Goal: Information Seeking & Learning: Learn about a topic

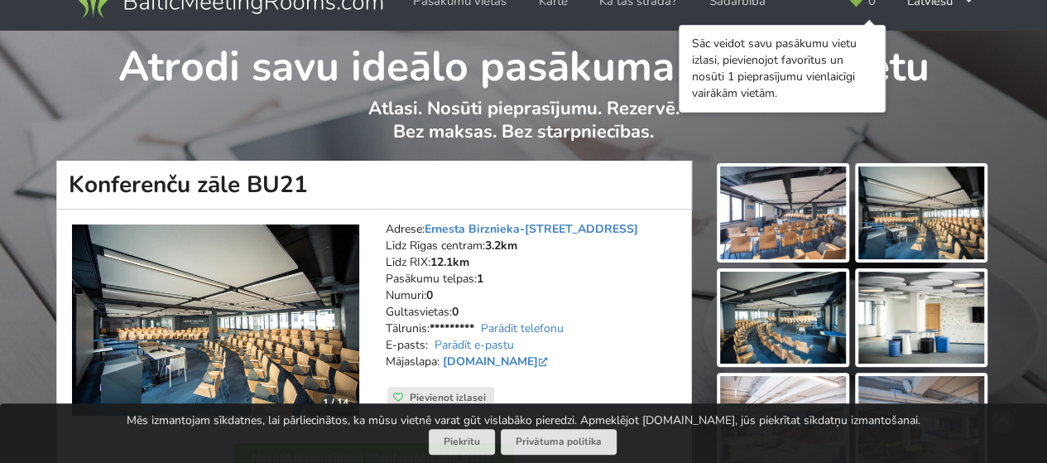
scroll to position [30, 0]
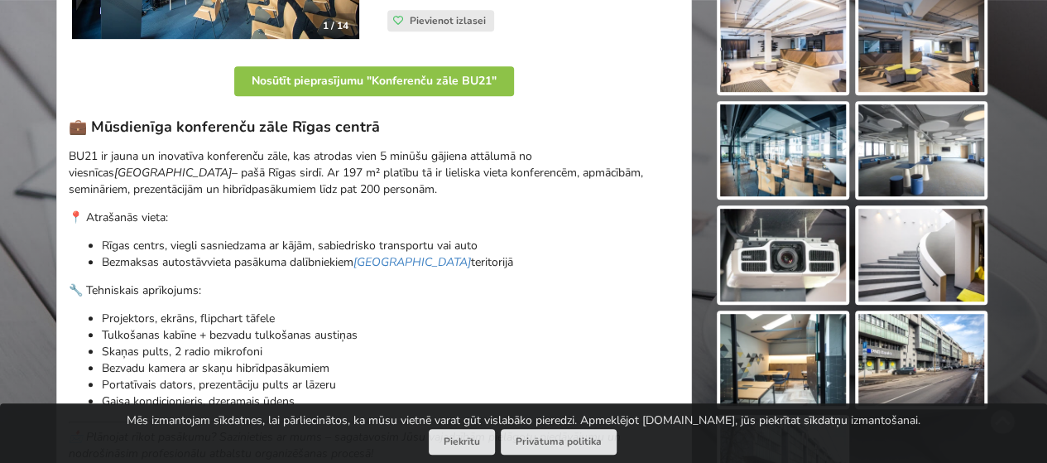
scroll to position [394, 0]
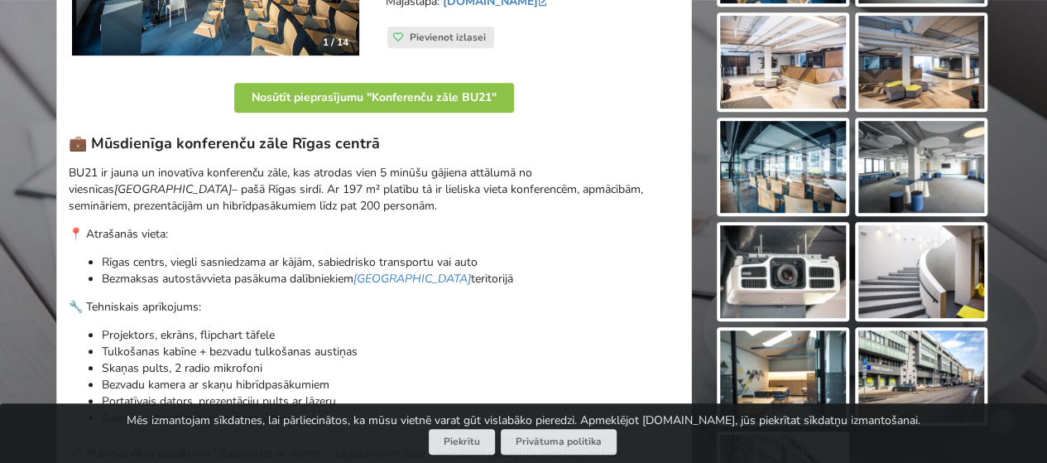
click at [785, 162] on img at bounding box center [783, 167] width 126 height 93
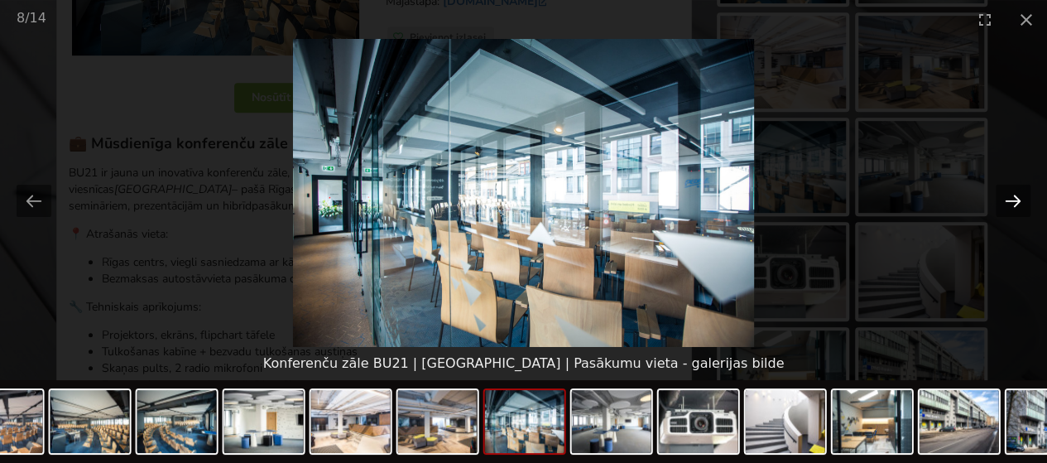
click at [1015, 194] on button "Next slide" at bounding box center [1013, 201] width 35 height 32
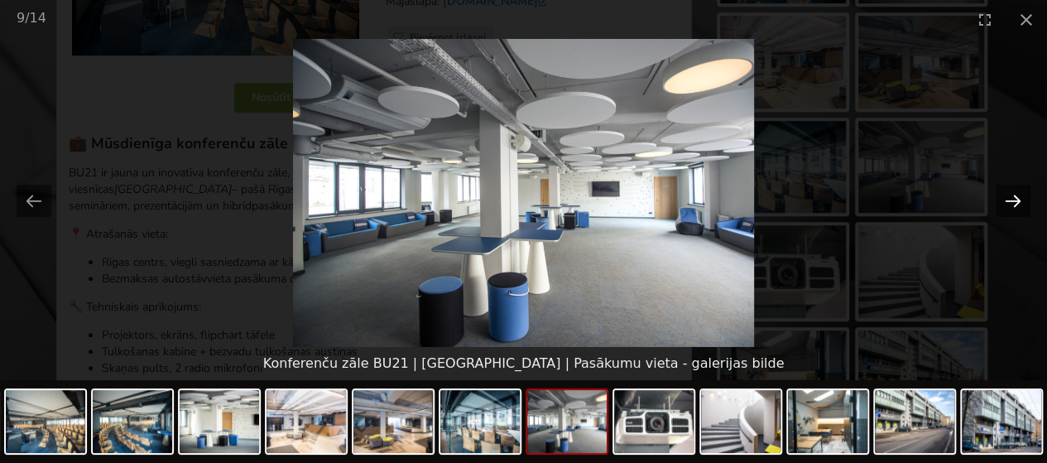
click at [1015, 194] on button "Next slide" at bounding box center [1013, 201] width 35 height 32
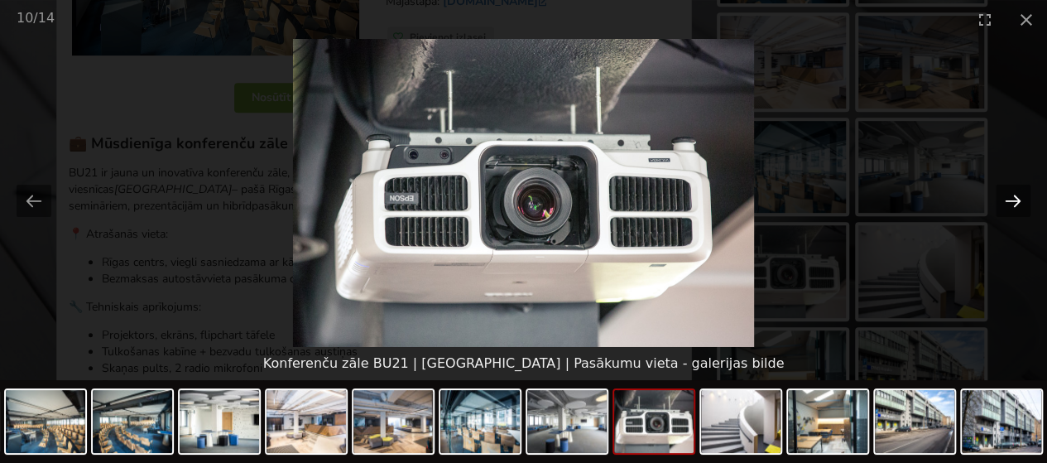
click at [1015, 194] on button "Next slide" at bounding box center [1013, 201] width 35 height 32
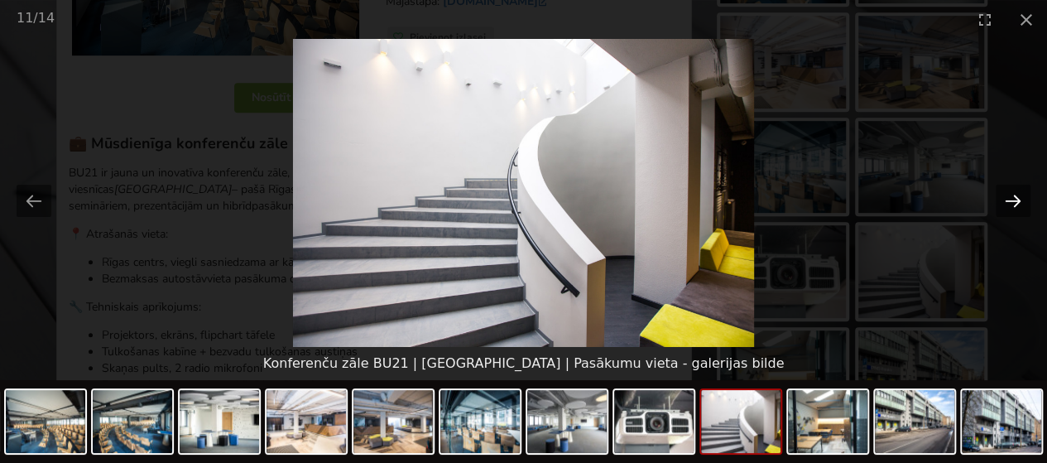
click at [1015, 194] on button "Next slide" at bounding box center [1013, 201] width 35 height 32
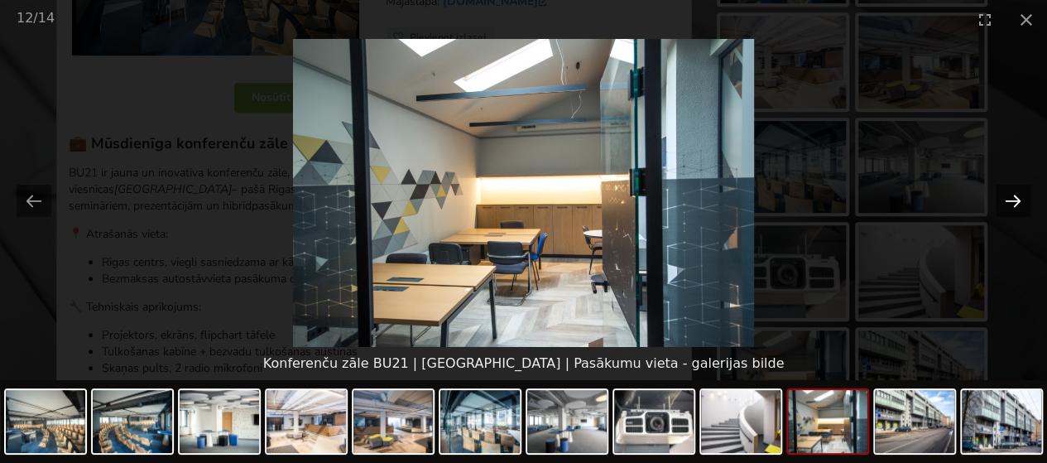
click at [1015, 194] on button "Next slide" at bounding box center [1013, 201] width 35 height 32
